Goal: Use online tool/utility: Utilize a website feature to perform a specific function

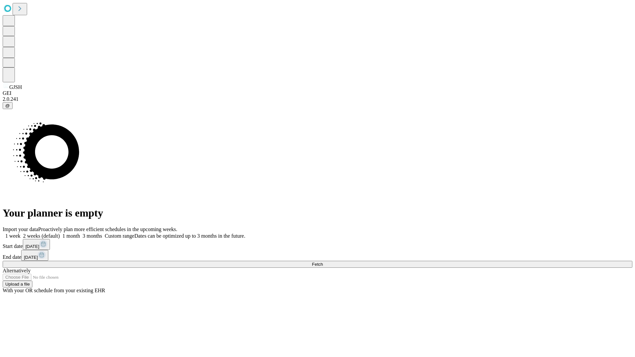
click at [80, 233] on label "1 month" at bounding box center [70, 236] width 20 height 6
click at [323, 262] on span "Fetch" at bounding box center [317, 264] width 11 height 5
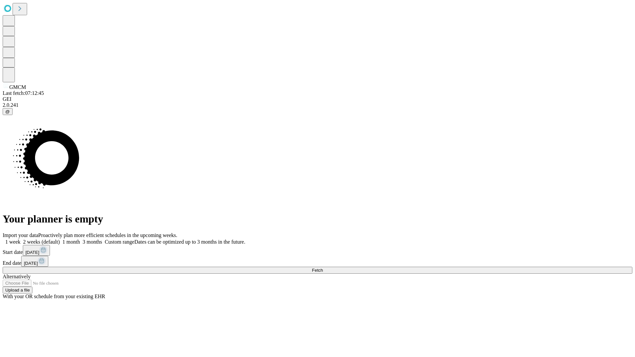
click at [80, 239] on label "1 month" at bounding box center [70, 242] width 20 height 6
click at [323, 268] on span "Fetch" at bounding box center [317, 270] width 11 height 5
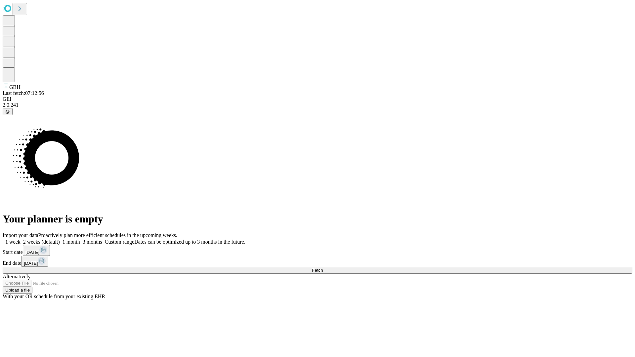
click at [80, 239] on label "1 month" at bounding box center [70, 242] width 20 height 6
click at [323, 268] on span "Fetch" at bounding box center [317, 270] width 11 height 5
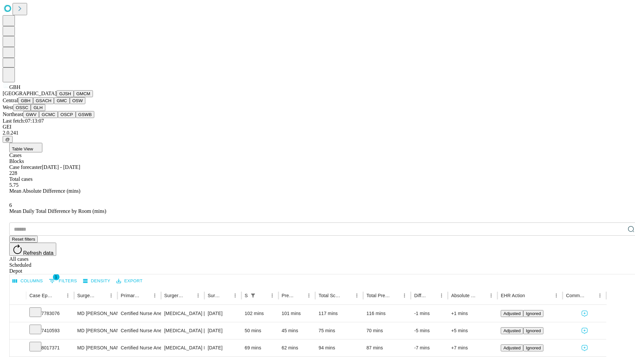
click at [51, 104] on button "GSACH" at bounding box center [43, 100] width 21 height 7
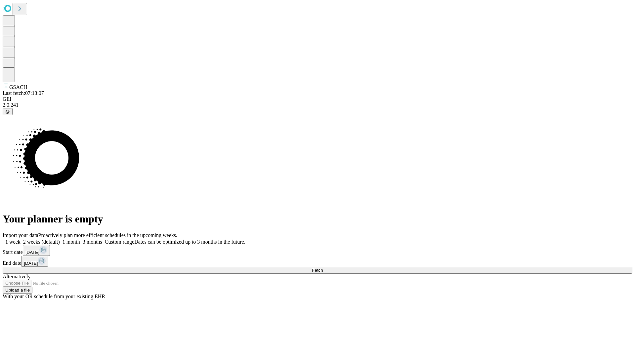
click at [80, 239] on label "1 month" at bounding box center [70, 242] width 20 height 6
click at [323, 268] on span "Fetch" at bounding box center [317, 270] width 11 height 5
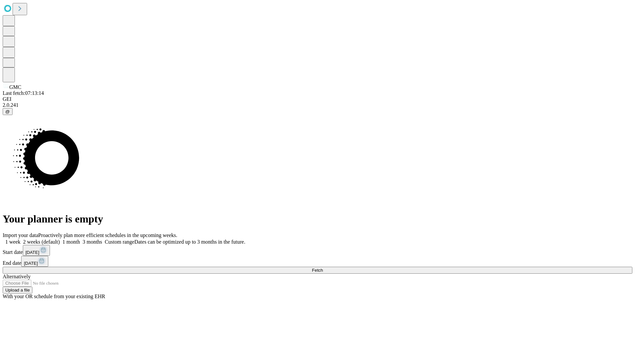
click at [80, 239] on label "1 month" at bounding box center [70, 242] width 20 height 6
click at [323, 268] on span "Fetch" at bounding box center [317, 270] width 11 height 5
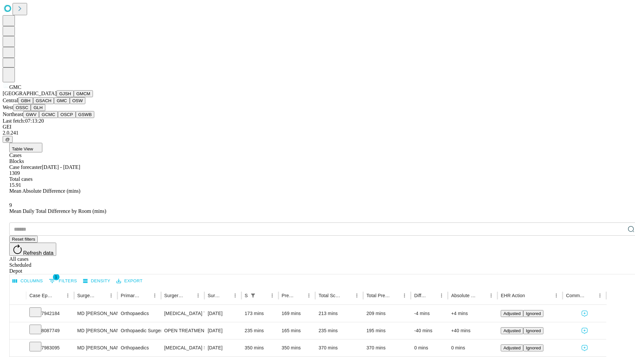
click at [70, 104] on button "OSW" at bounding box center [78, 100] width 16 height 7
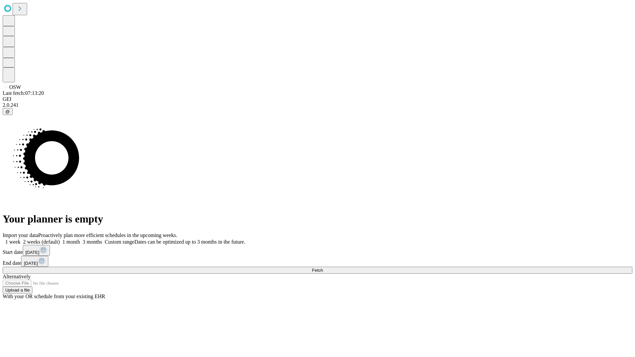
click at [80, 239] on label "1 month" at bounding box center [70, 242] width 20 height 6
click at [323, 268] on span "Fetch" at bounding box center [317, 270] width 11 height 5
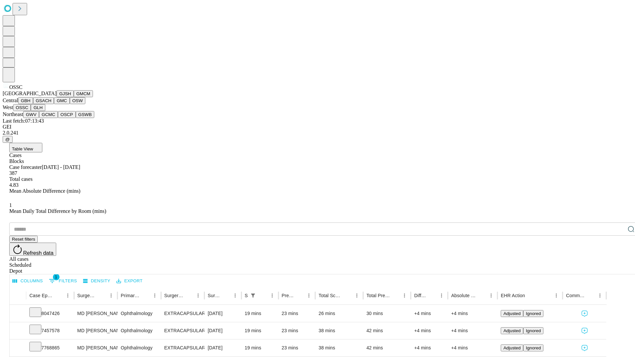
click at [45, 111] on button "GLH" at bounding box center [38, 107] width 14 height 7
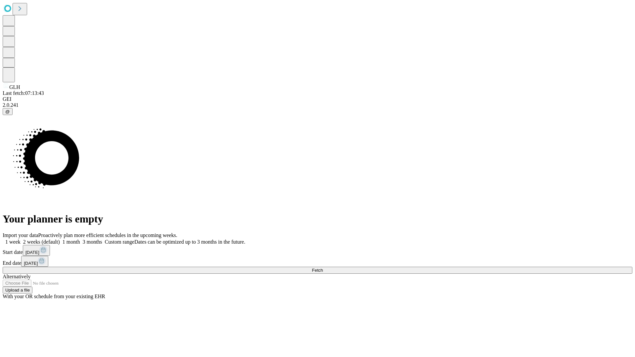
click at [80, 239] on label "1 month" at bounding box center [70, 242] width 20 height 6
click at [323, 268] on span "Fetch" at bounding box center [317, 270] width 11 height 5
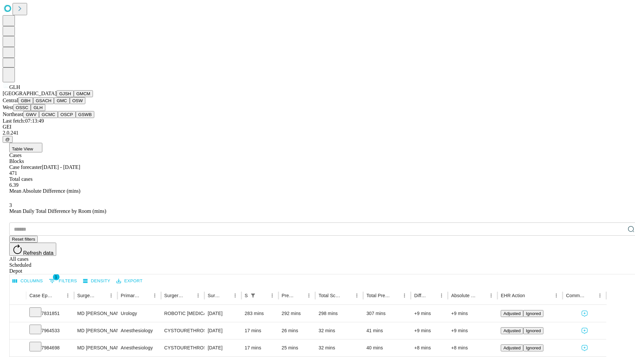
click at [39, 118] on button "GWV" at bounding box center [31, 114] width 16 height 7
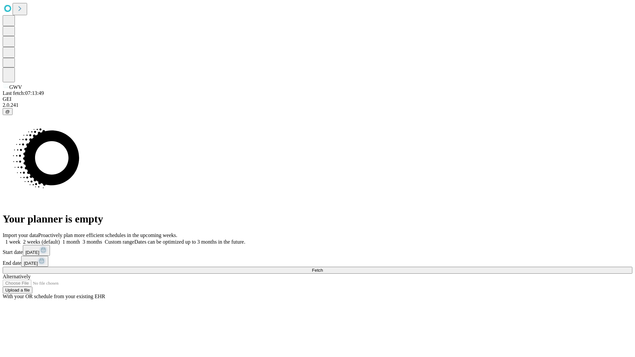
click at [80, 239] on label "1 month" at bounding box center [70, 242] width 20 height 6
click at [323, 268] on span "Fetch" at bounding box center [317, 270] width 11 height 5
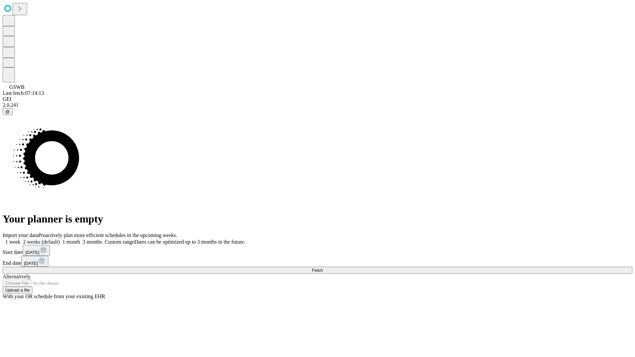
click at [80, 239] on label "1 month" at bounding box center [70, 242] width 20 height 6
click at [323, 268] on span "Fetch" at bounding box center [317, 270] width 11 height 5
